Goal: Task Accomplishment & Management: Complete application form

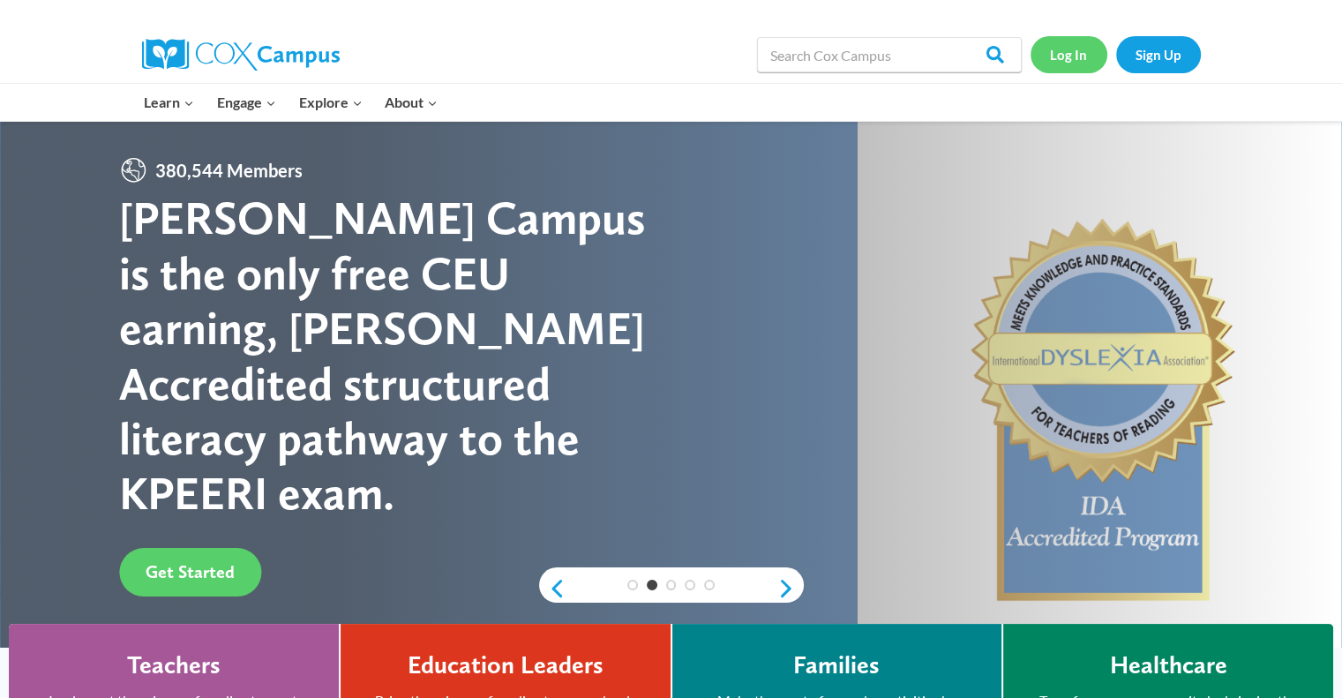
click at [1062, 63] on link "Log In" at bounding box center [1069, 54] width 77 height 36
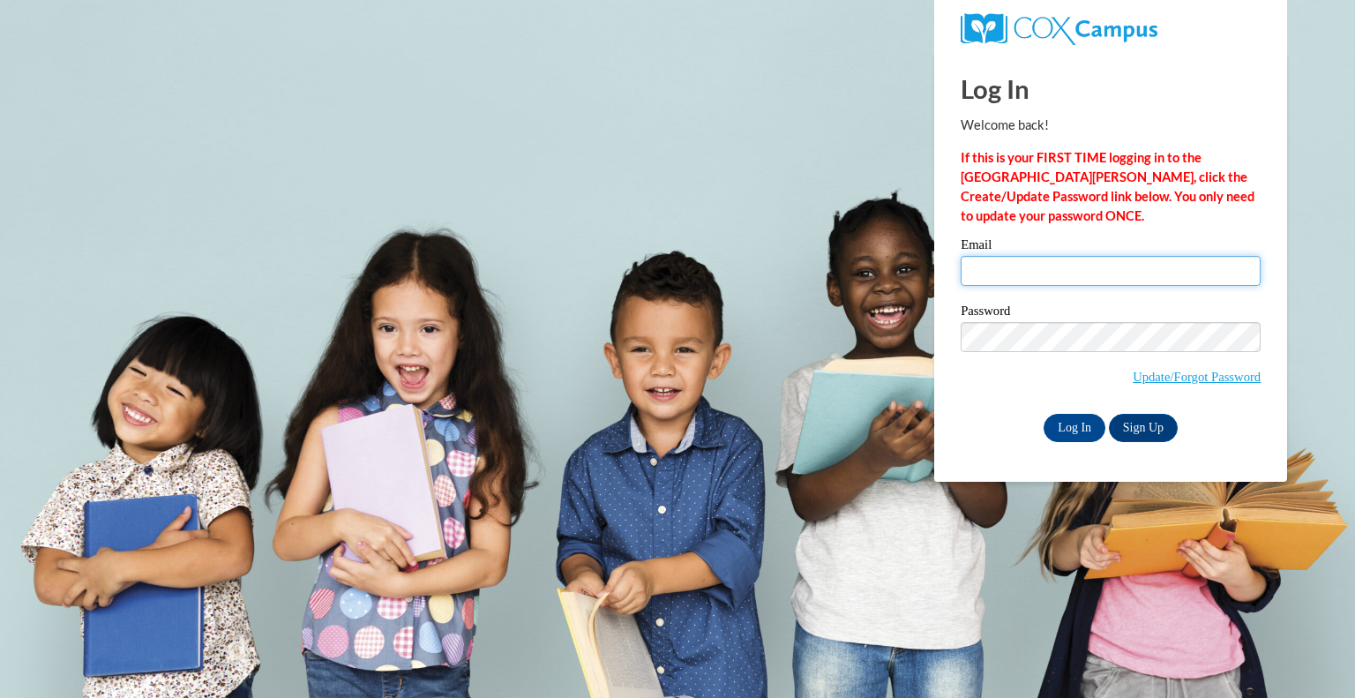
click at [995, 273] on input "Email" at bounding box center [1111, 271] width 300 height 30
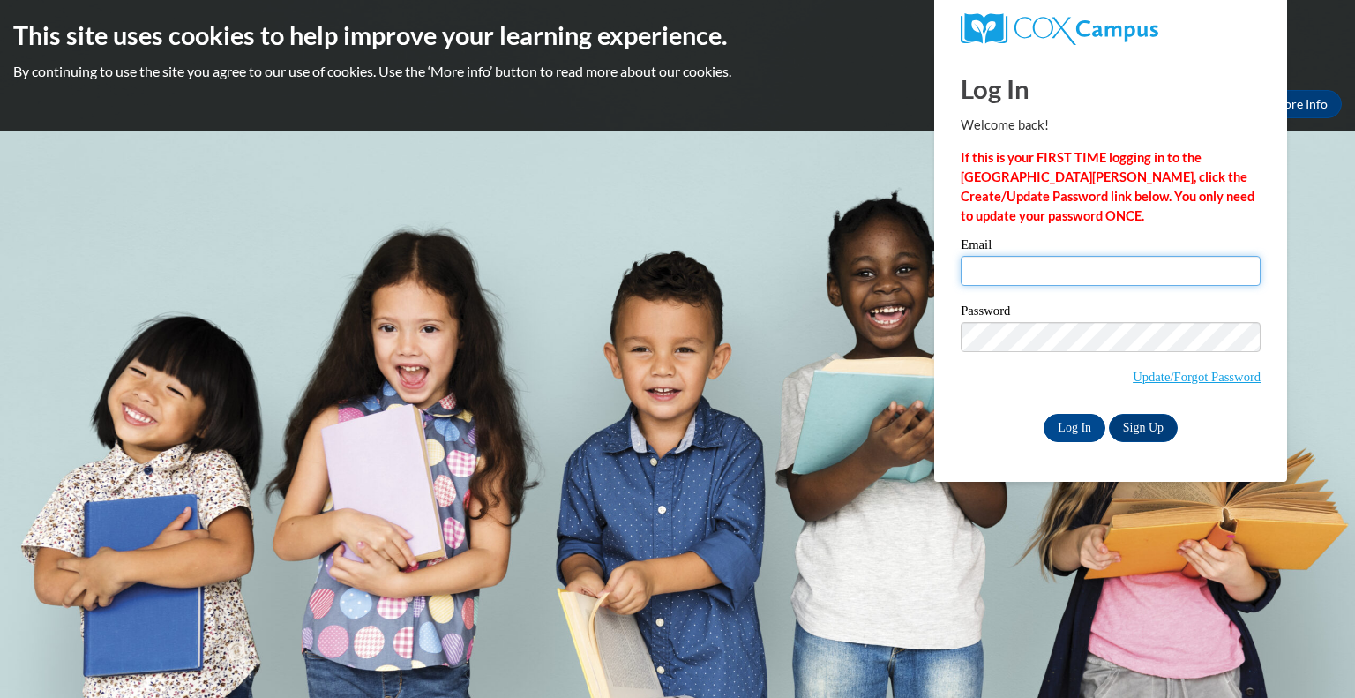
type input "christine.stefanik@wfbshools.com"
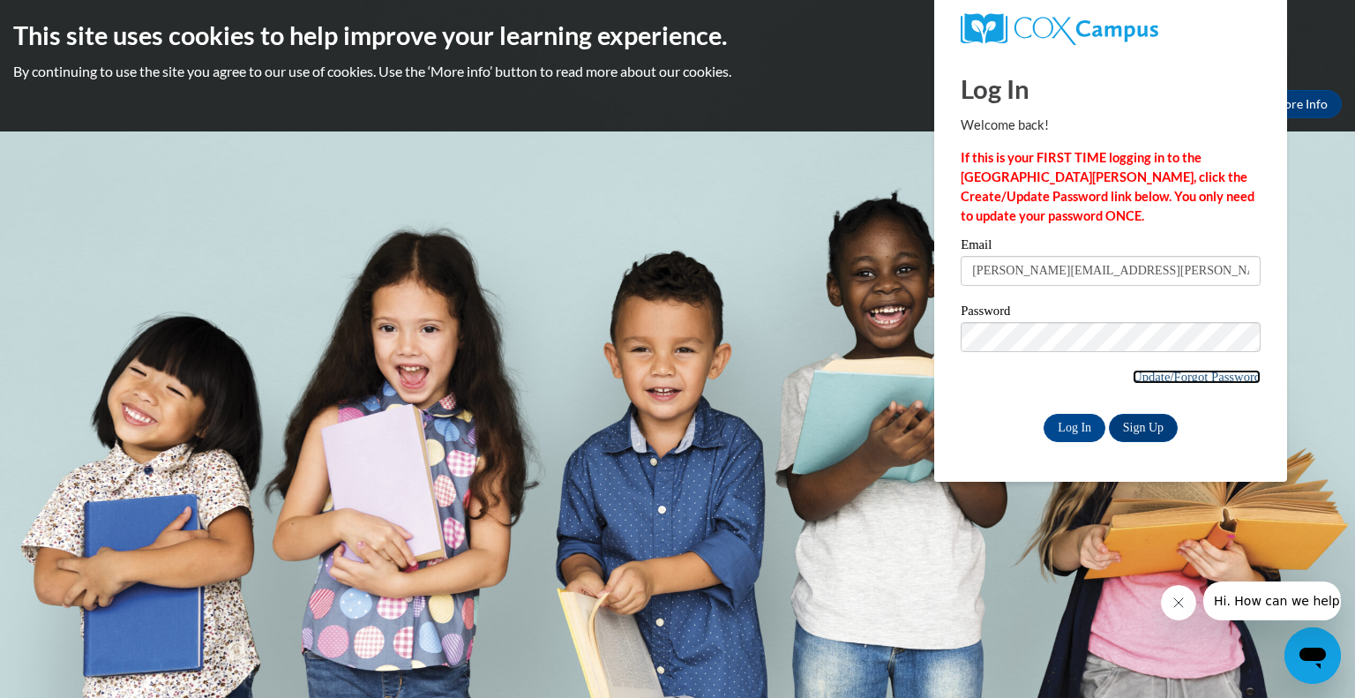
click at [1167, 374] on link "Update/Forgot Password" at bounding box center [1197, 377] width 128 height 14
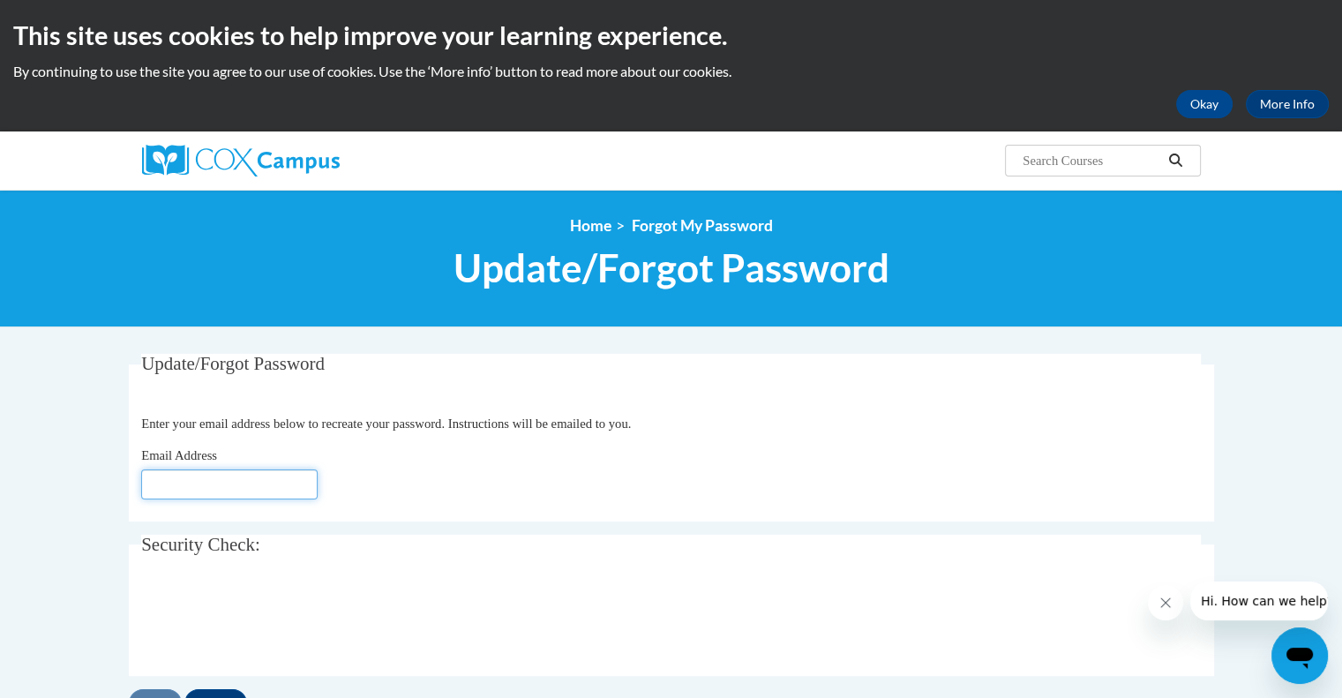
click at [282, 481] on input "Email Address" at bounding box center [229, 484] width 176 height 30
type input "[PERSON_NAME][EMAIL_ADDRESS][DOMAIN_NAME]"
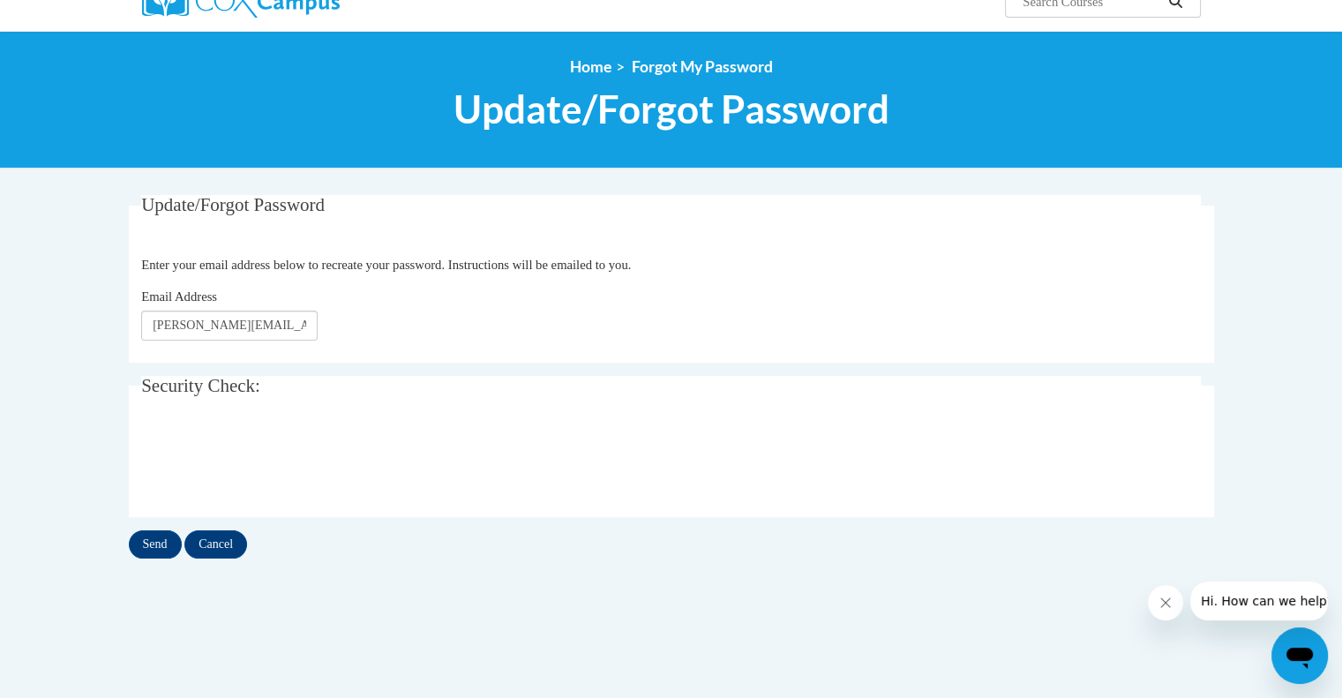
scroll to position [182, 0]
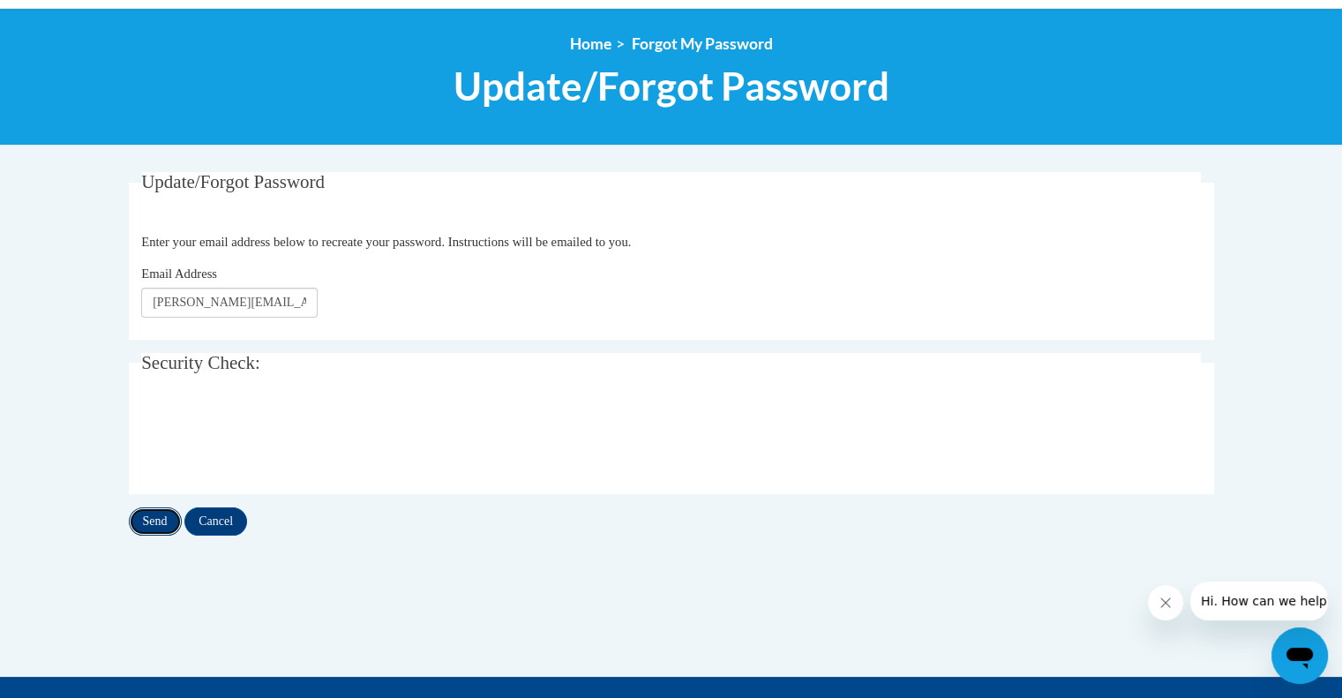
click at [159, 517] on input "Send" at bounding box center [155, 521] width 53 height 28
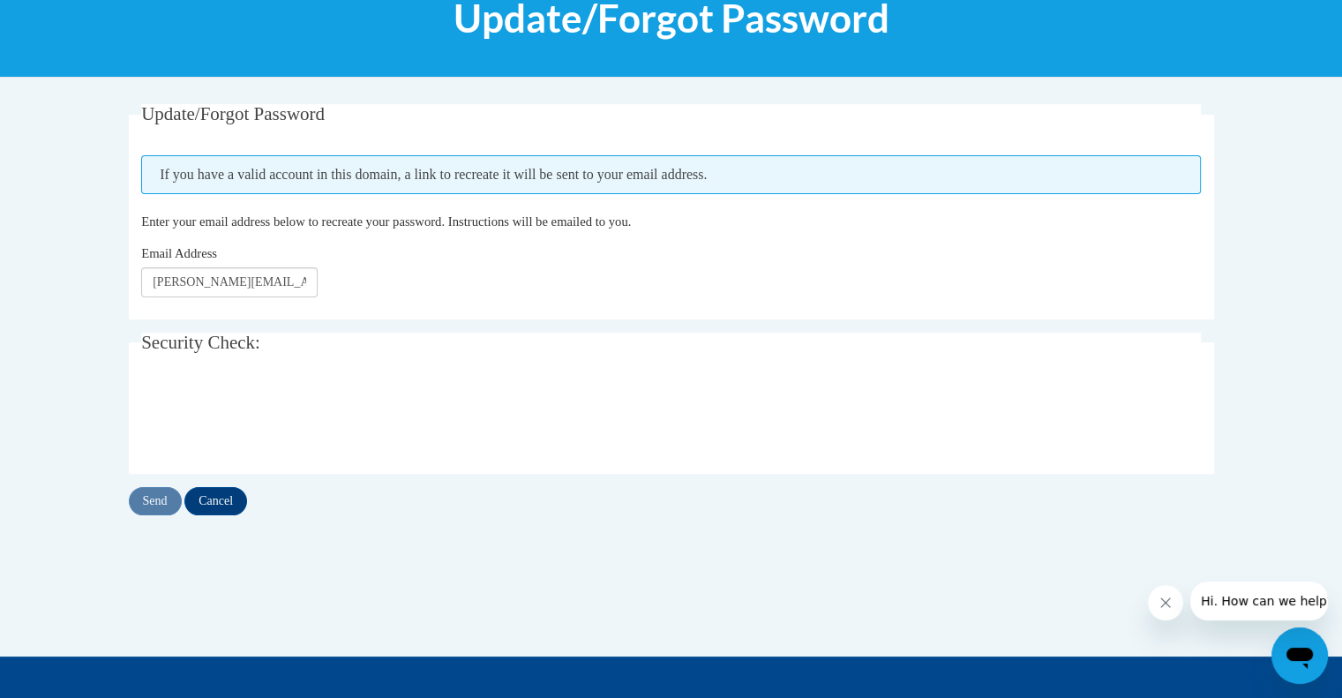
scroll to position [251, 0]
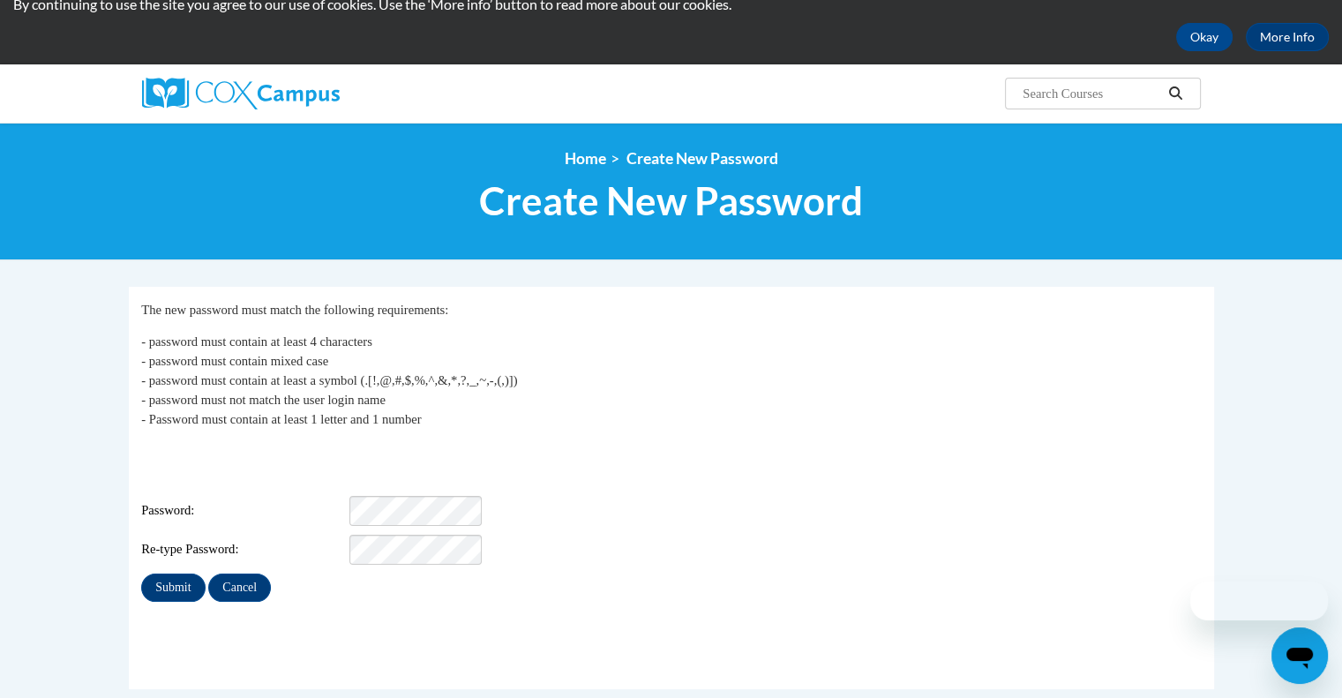
scroll to position [71, 0]
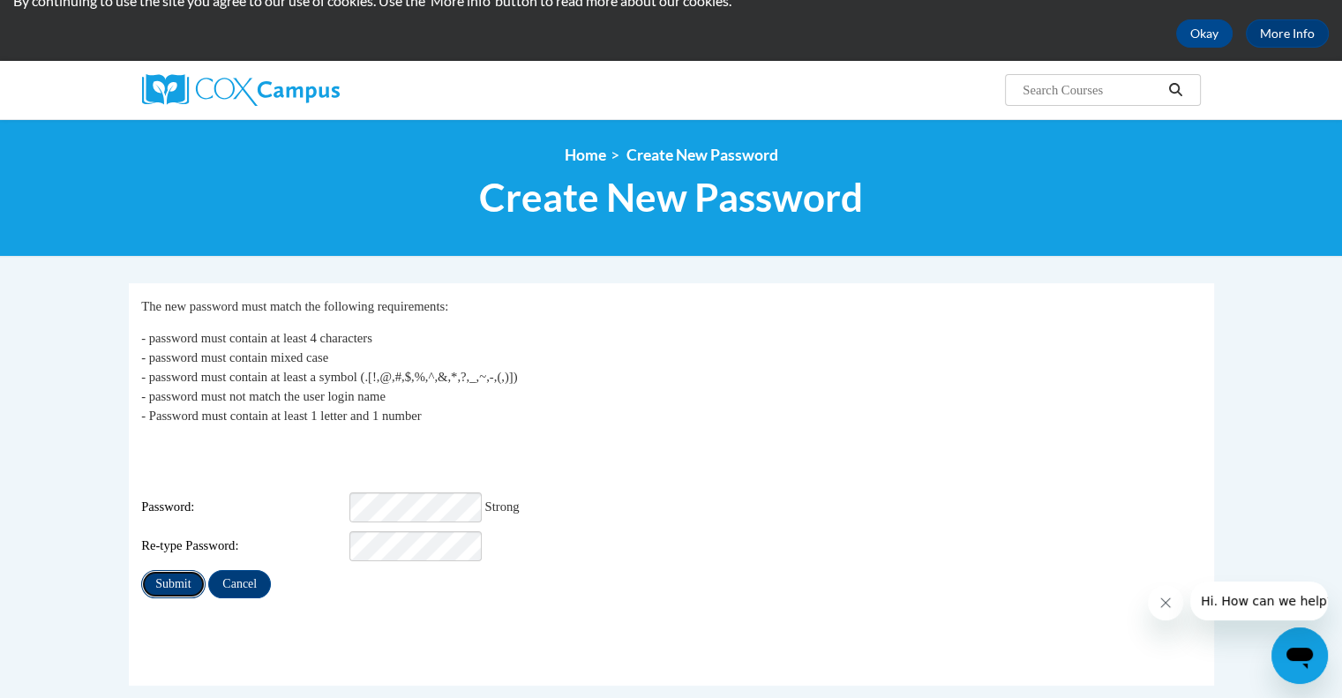
click at [154, 570] on input "Submit" at bounding box center [173, 584] width 64 height 28
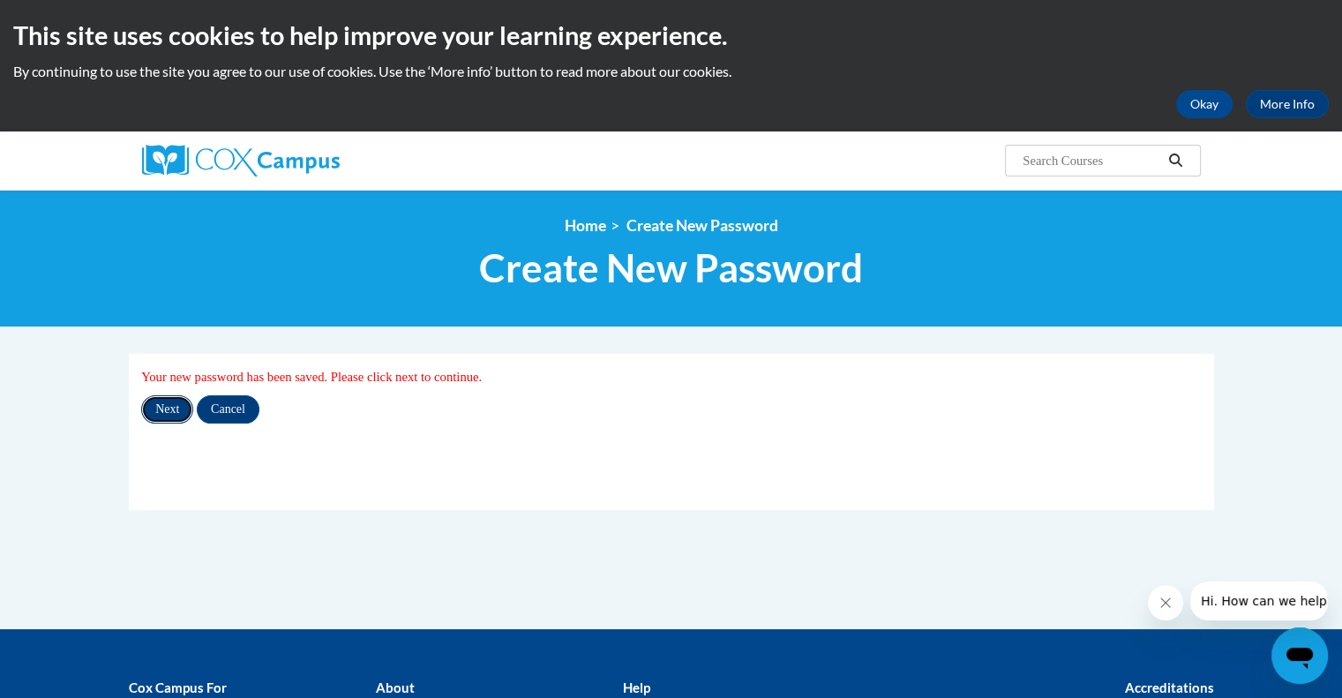
click at [176, 409] on input "Next" at bounding box center [167, 409] width 52 height 28
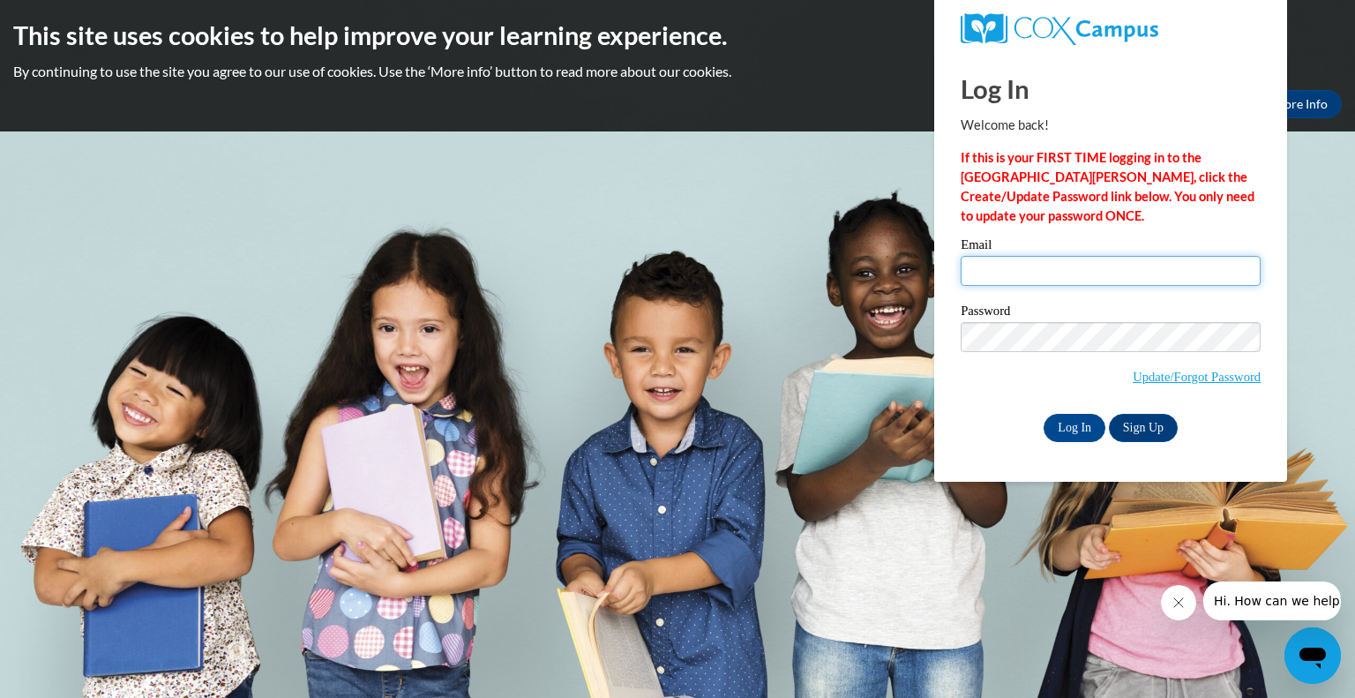
type input "christine.stefanik@wfbschools.com"
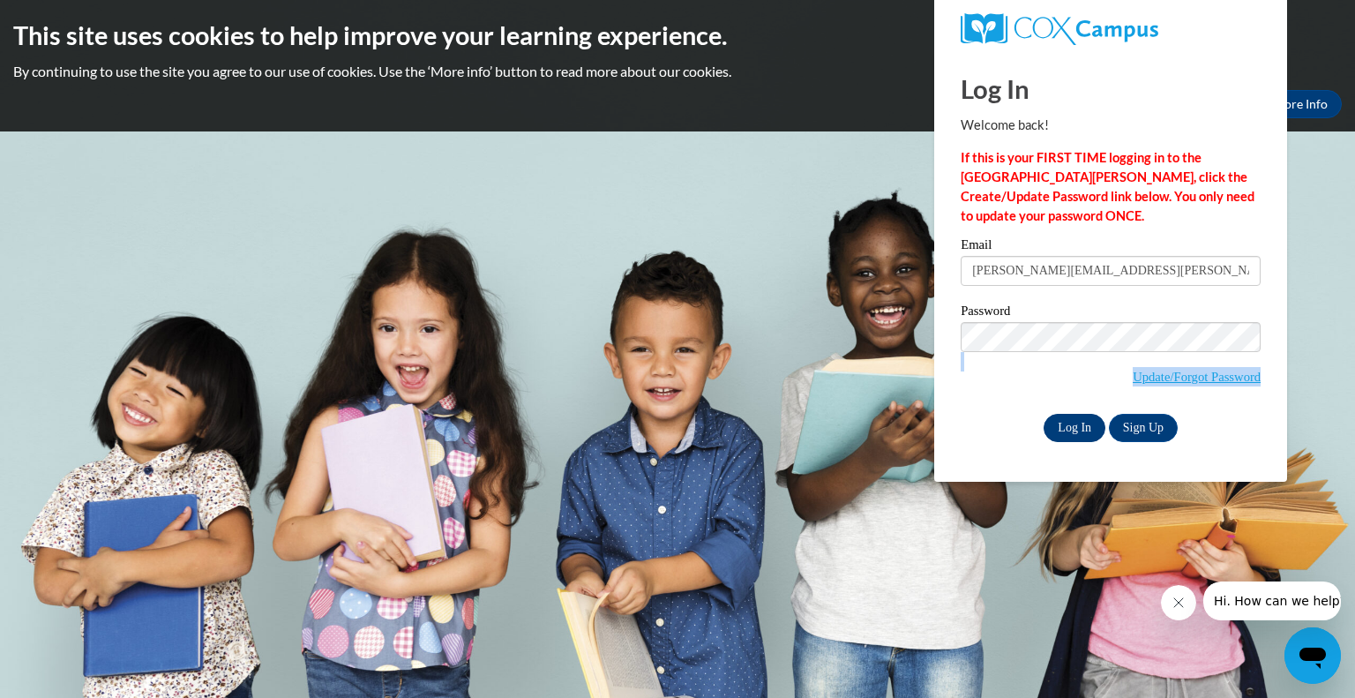
drag, startPoint x: 1009, startPoint y: 374, endPoint x: 1077, endPoint y: 431, distance: 88.4
click at [1077, 431] on div "Email christine.stefanik@wfbschools.com Password Update/Forgot Password Log In …" at bounding box center [1111, 339] width 300 height 203
click at [1077, 431] on input "Log In" at bounding box center [1075, 428] width 62 height 28
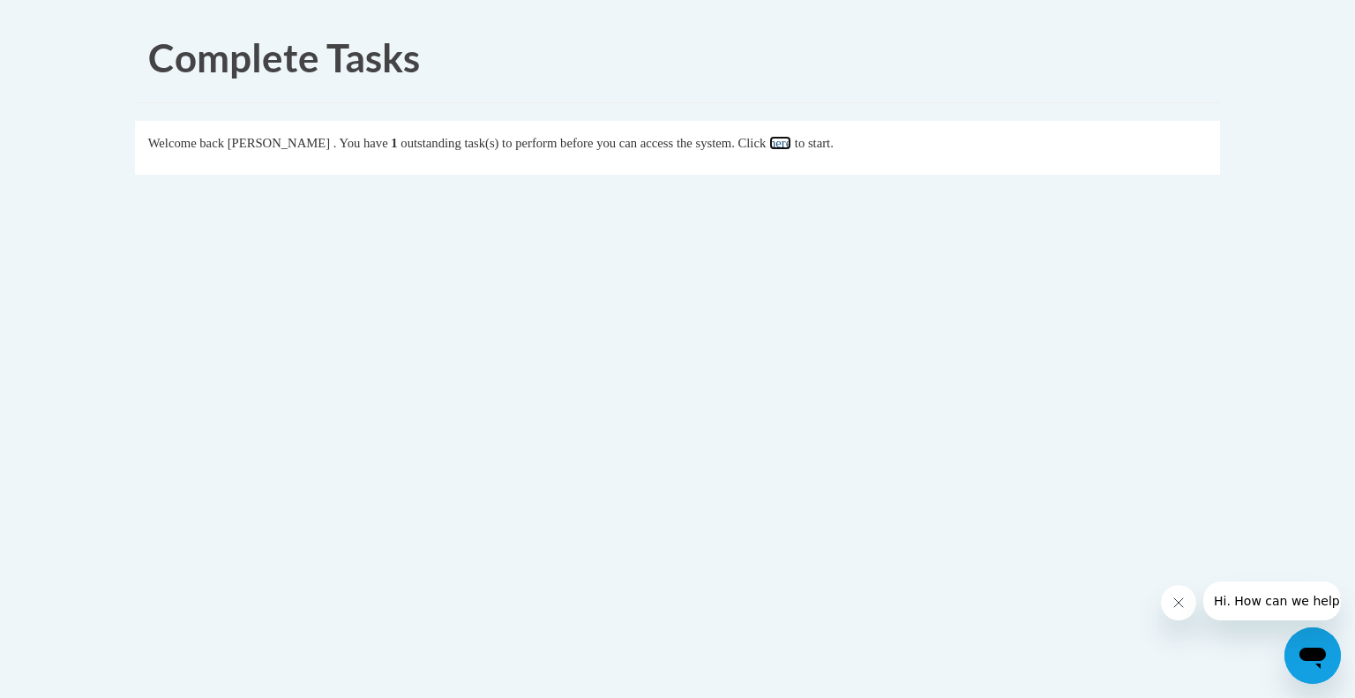
click at [792, 140] on link "here" at bounding box center [781, 143] width 22 height 14
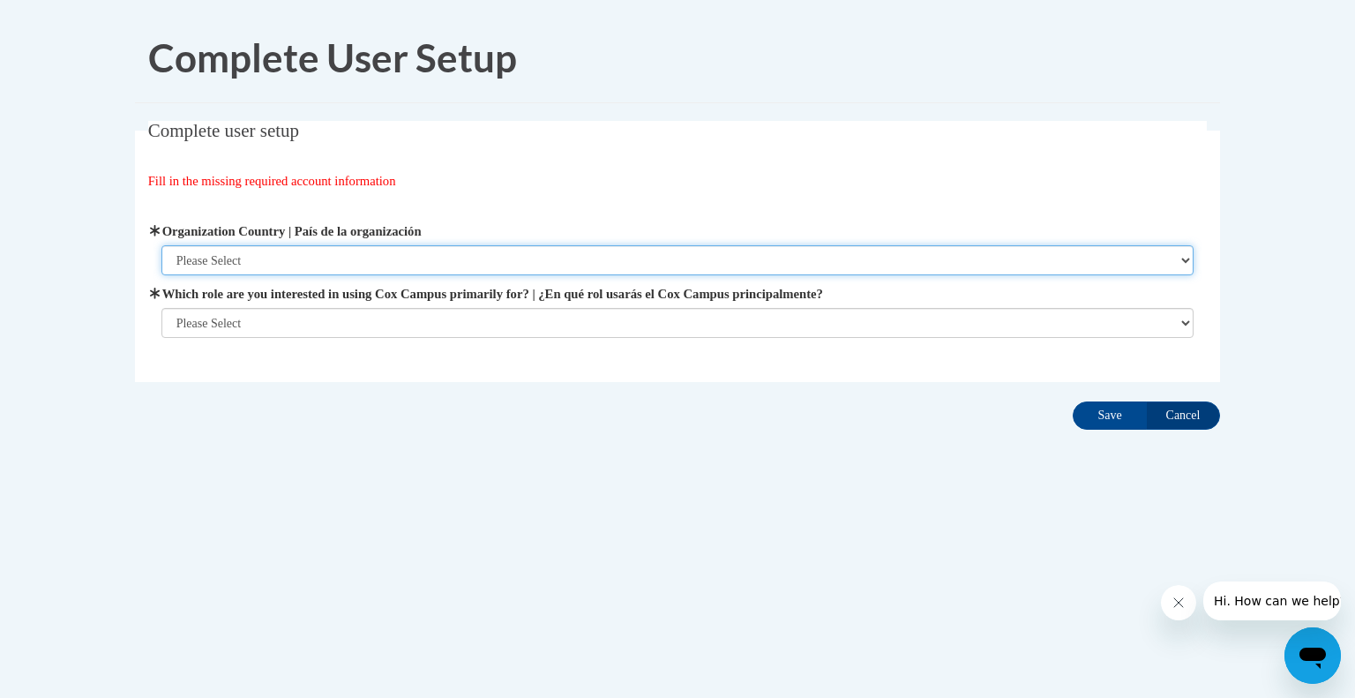
click at [229, 268] on select "Please Select United States | Estados Unidos Outside of the United States | Fue…" at bounding box center [677, 260] width 1033 height 30
select select "ad49bcad-a171-4b2e-b99c-48b446064914"
click at [161, 245] on select "Please Select United States | Estados Unidos Outside of the United States | Fue…" at bounding box center [677, 260] width 1033 height 30
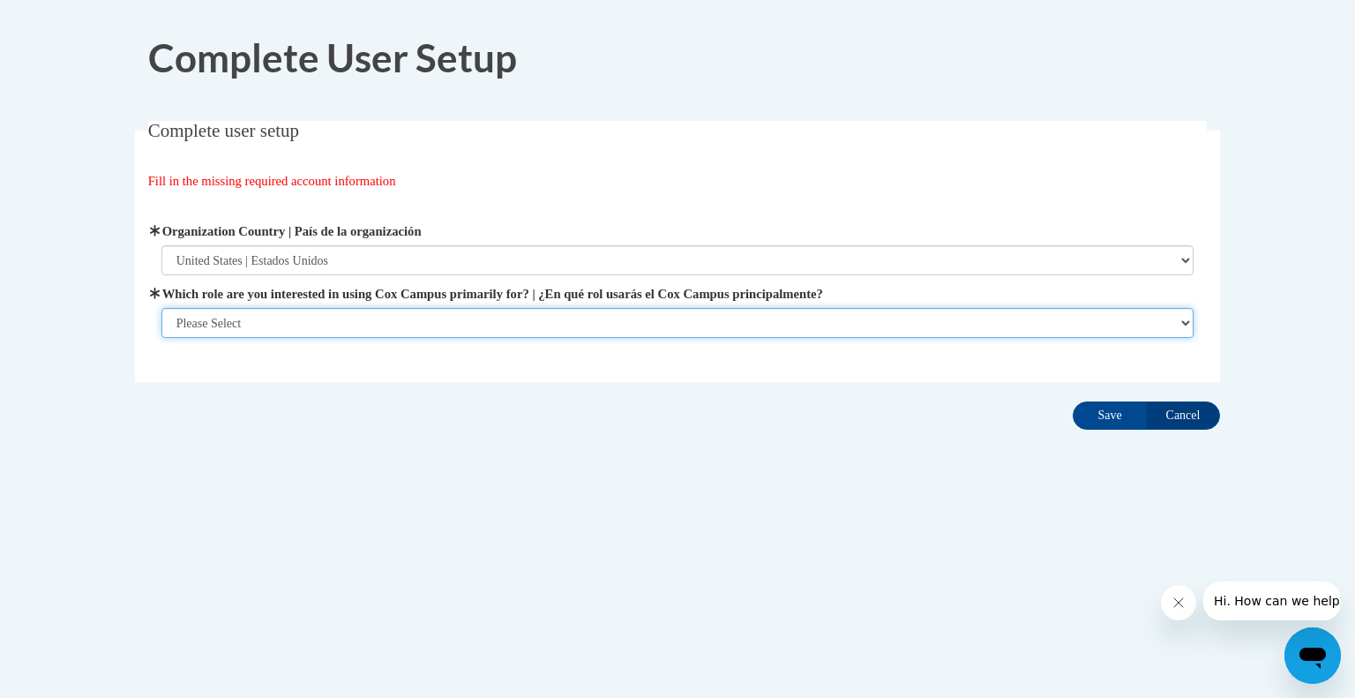
click at [214, 315] on select "Please Select College/University | Colegio/Universidad Community/Nonprofit Part…" at bounding box center [677, 323] width 1033 height 30
select select "fbf2d438-af2f-41f8-98f1-81c410e29de3"
click at [161, 338] on select "Please Select College/University | Colegio/Universidad Community/Nonprofit Part…" at bounding box center [677, 323] width 1033 height 30
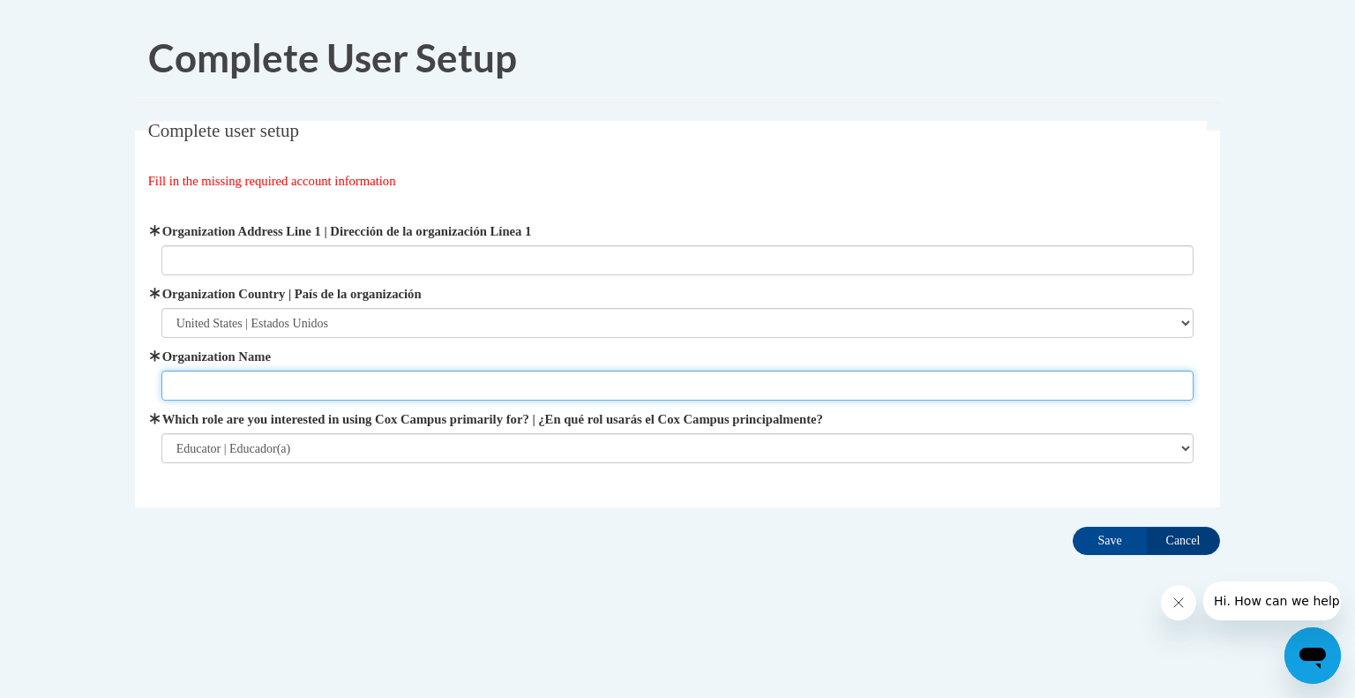
click at [477, 383] on input "Organization Name" at bounding box center [677, 386] width 1033 height 30
type input "Whitefish Bay"
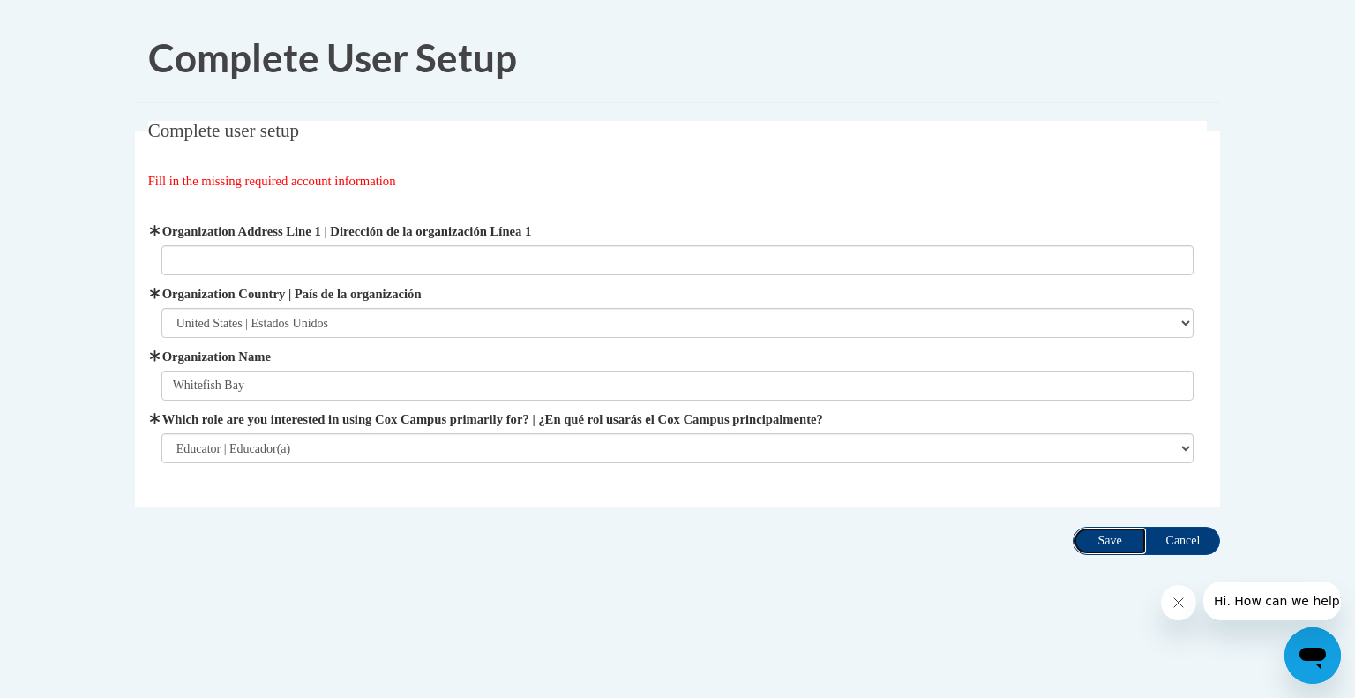
click at [1091, 532] on input "Save" at bounding box center [1110, 541] width 74 height 28
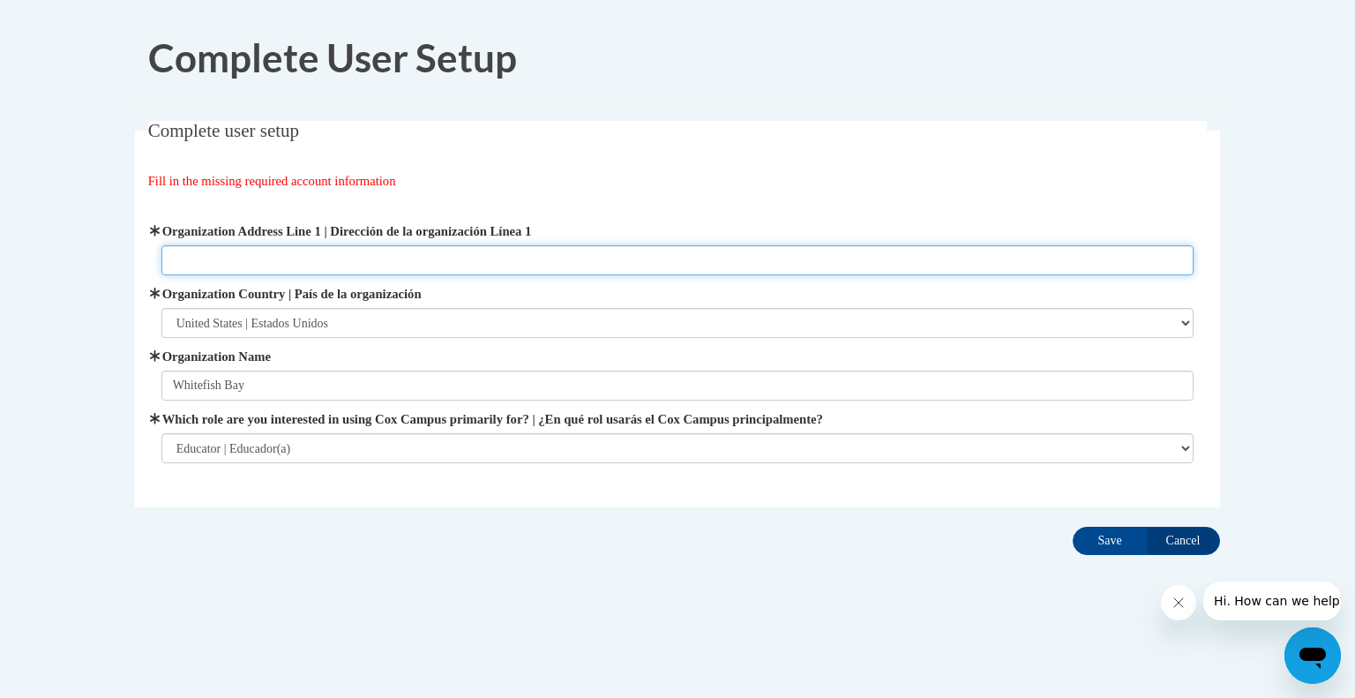
paste input "1200 E. Fairmount Ave. . Whitefish Bay, WI . 53217"
click at [314, 258] on input "1200 E. Fairmount Ave. . Whitefish Bay, WI . 53217" at bounding box center [677, 260] width 1033 height 30
type input "1200 E. Fairmount Ave. Whitefish Bay, WI 53217"
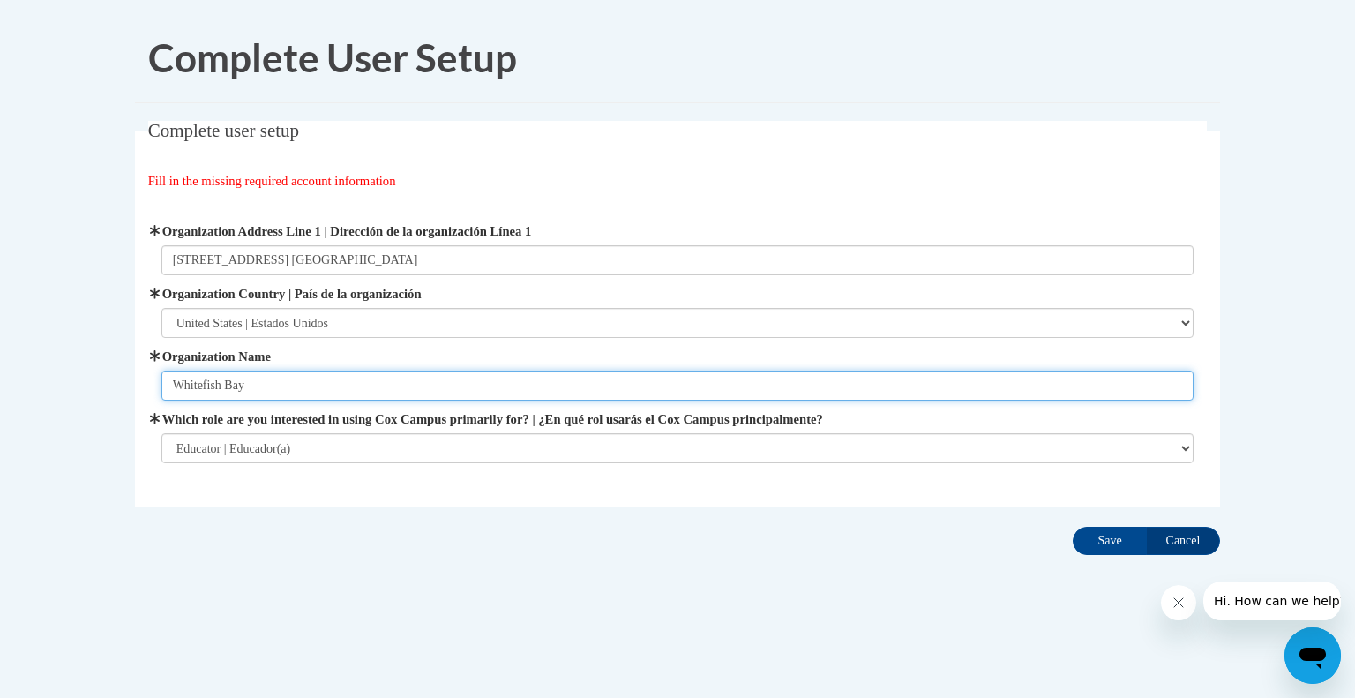
click at [353, 381] on input "Whitefish Bay" at bounding box center [677, 386] width 1033 height 30
type input "Whitefish Bay School District"
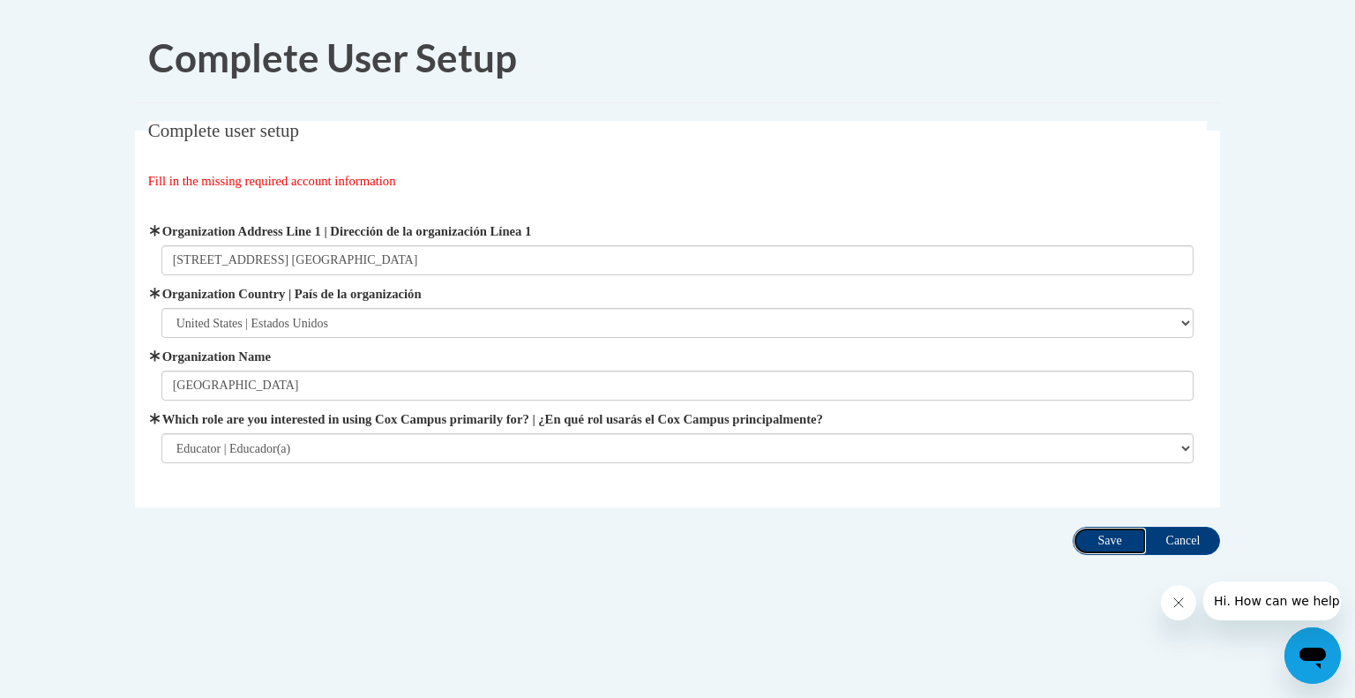
click at [1098, 540] on input "Save" at bounding box center [1110, 541] width 74 height 28
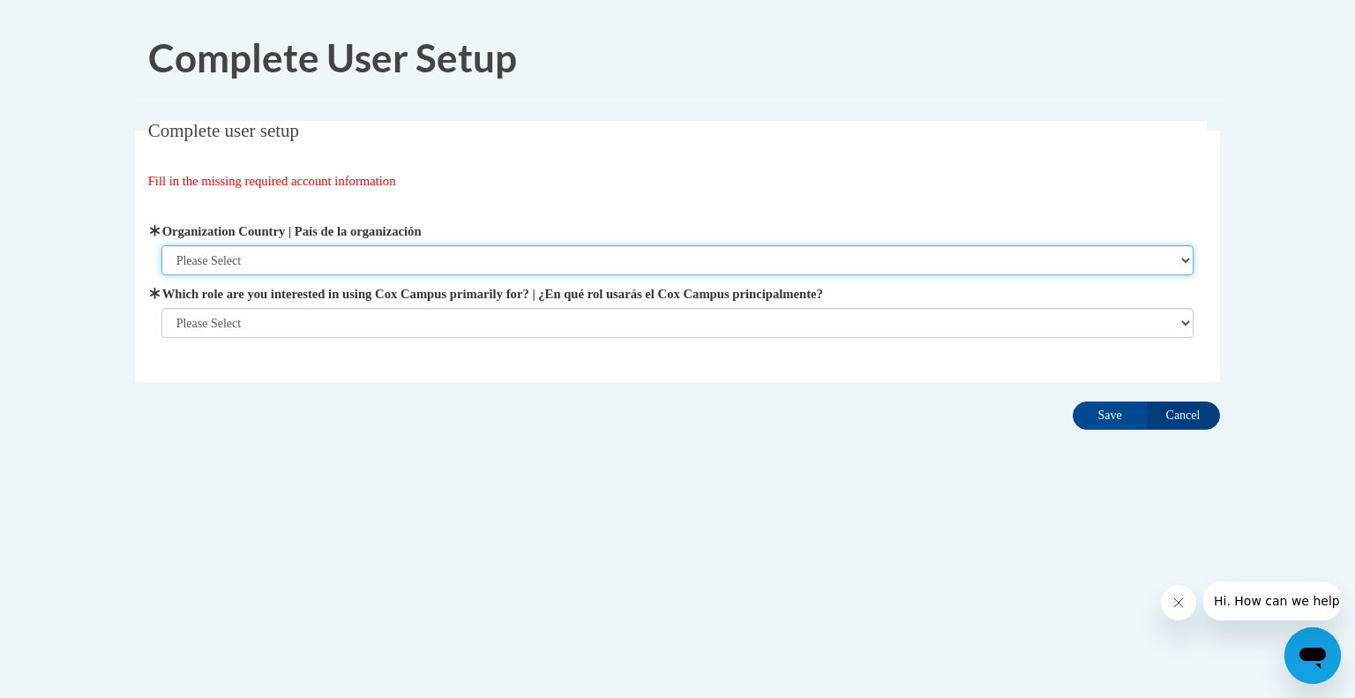
click at [328, 256] on select "Please Select United States | Estados Unidos Outside of the United States | Fue…" at bounding box center [677, 260] width 1033 height 30
select select "ad49bcad-a171-4b2e-b99c-48b446064914"
click at [161, 245] on select "Please Select United States | Estados Unidos Outside of the United States | Fue…" at bounding box center [677, 260] width 1033 height 30
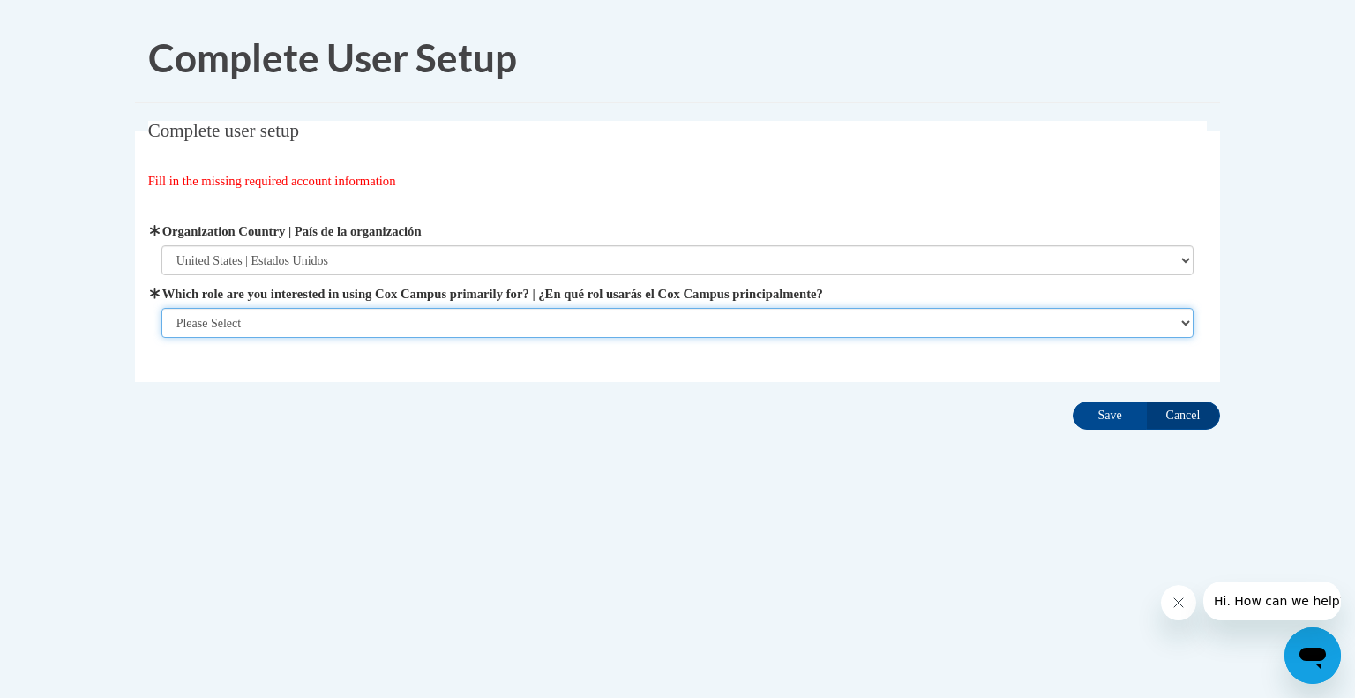
click at [297, 322] on select "Please Select College/University | Colegio/Universidad Community/Nonprofit Part…" at bounding box center [677, 323] width 1033 height 30
select select "fbf2d438-af2f-41f8-98f1-81c410e29de3"
click at [161, 338] on select "Please Select College/University | Colegio/Universidad Community/Nonprofit Part…" at bounding box center [677, 323] width 1033 height 30
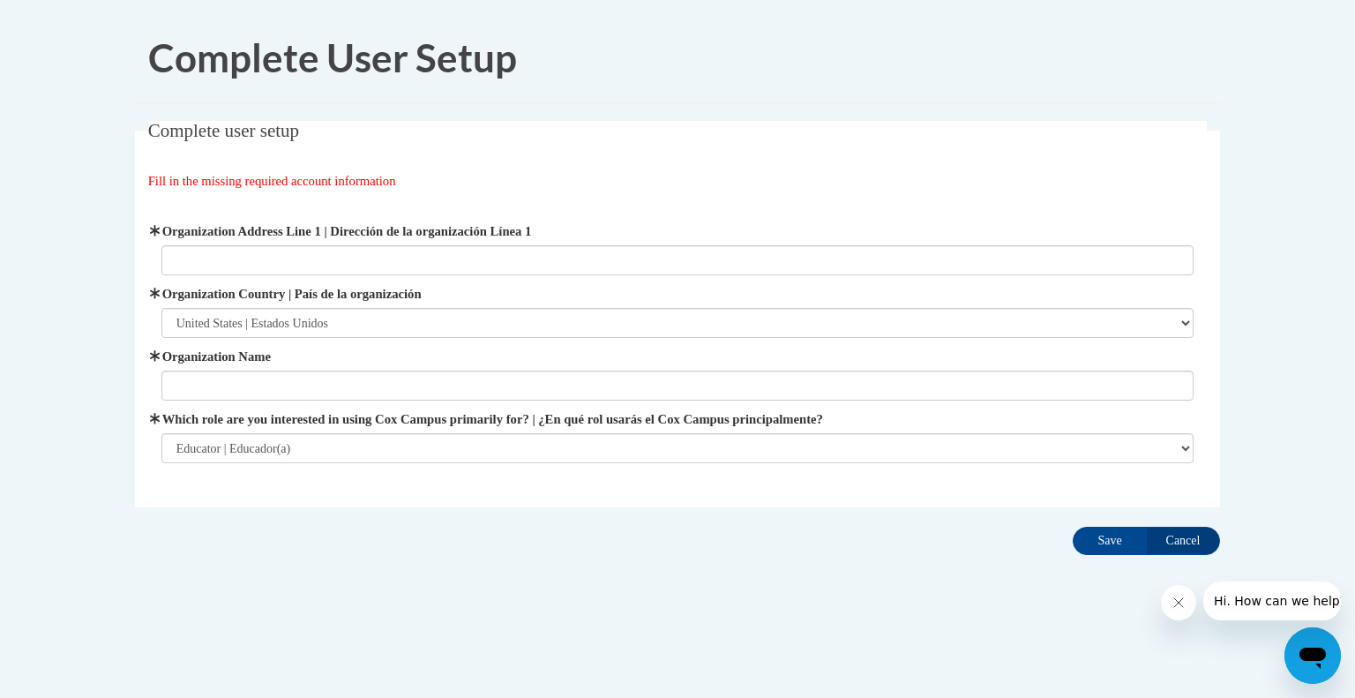
click at [310, 362] on label "Organization Name" at bounding box center [677, 356] width 1033 height 19
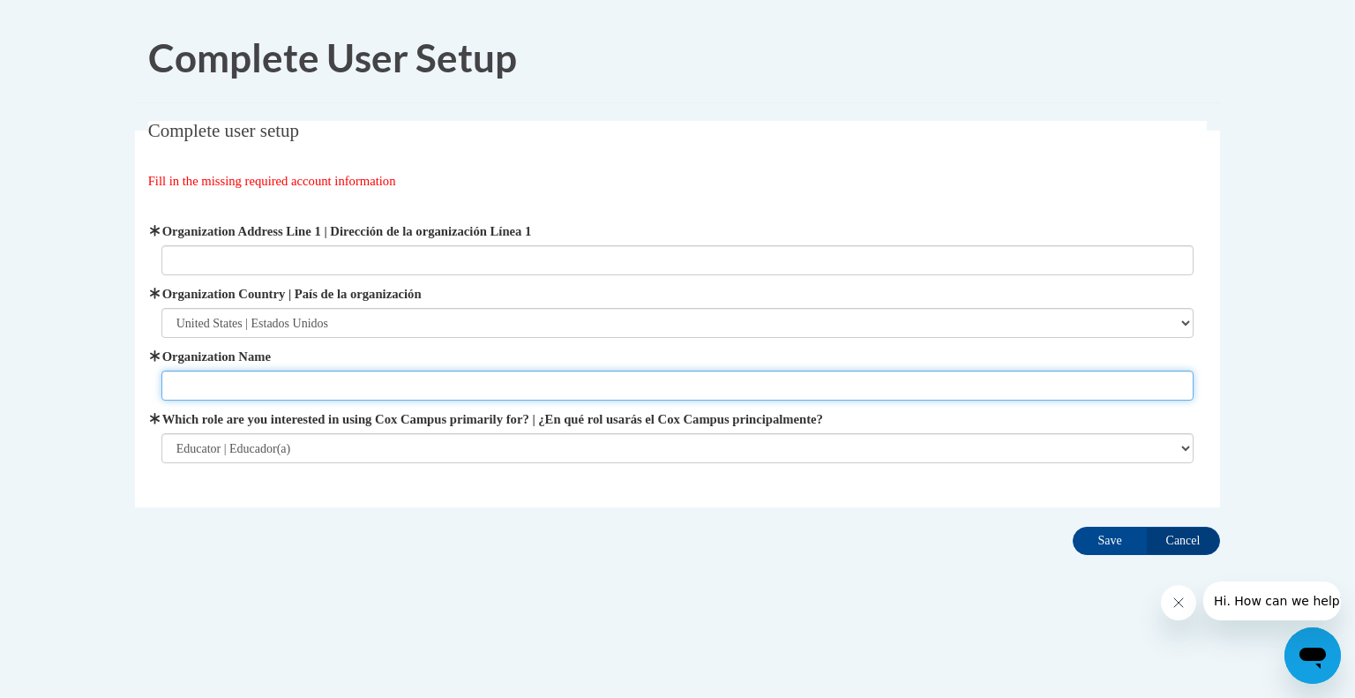
click at [310, 371] on input "Organization Name" at bounding box center [677, 386] width 1033 height 30
click at [300, 384] on input "Organization Name" at bounding box center [677, 386] width 1033 height 30
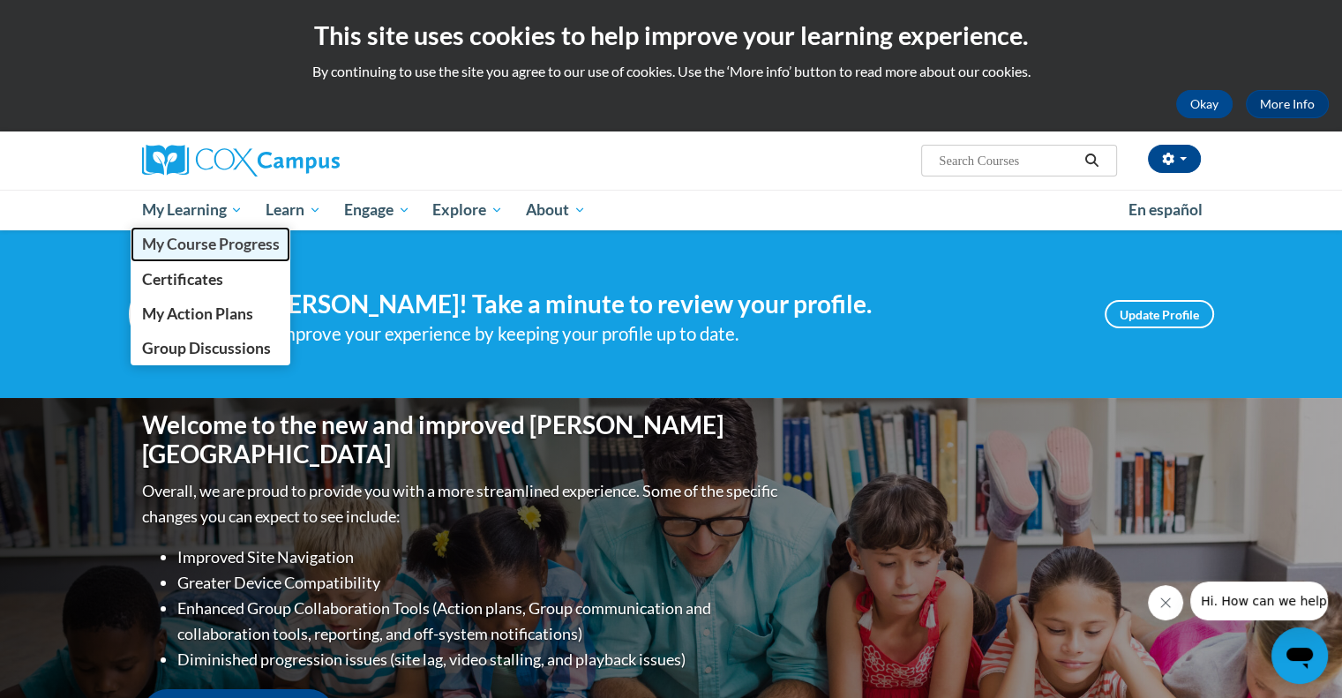
click at [221, 245] on span "My Course Progress" at bounding box center [210, 244] width 138 height 19
